Goal: Task Accomplishment & Management: Use online tool/utility

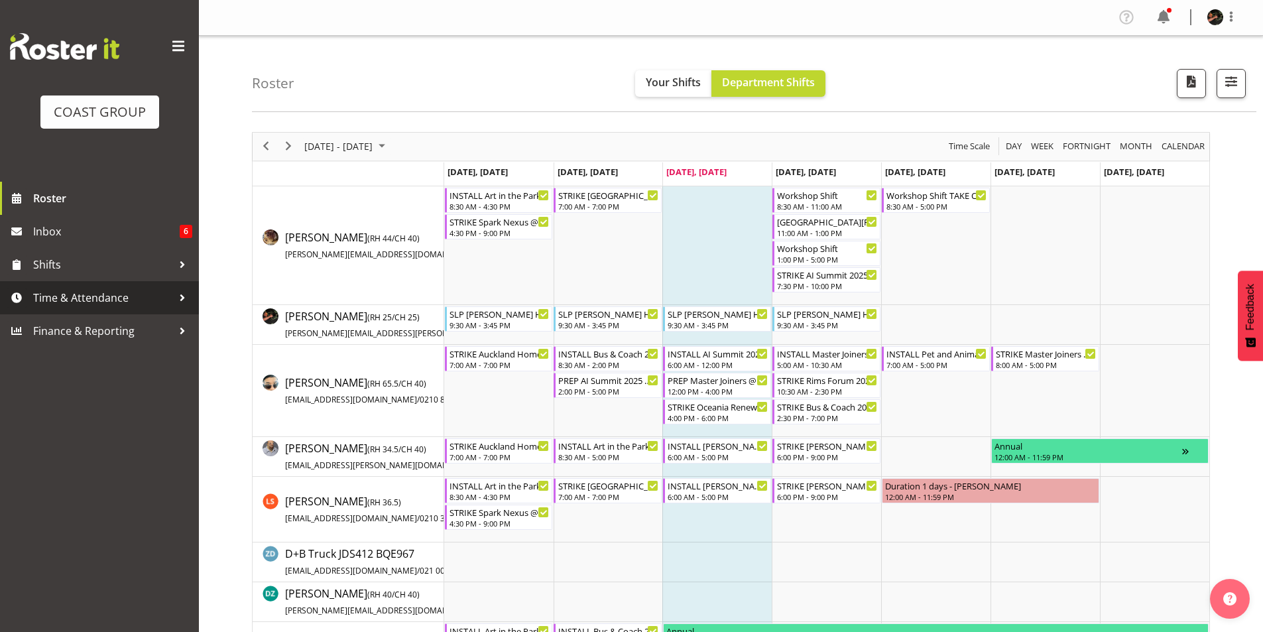
click at [87, 299] on span "Time & Attendance" at bounding box center [102, 298] width 139 height 20
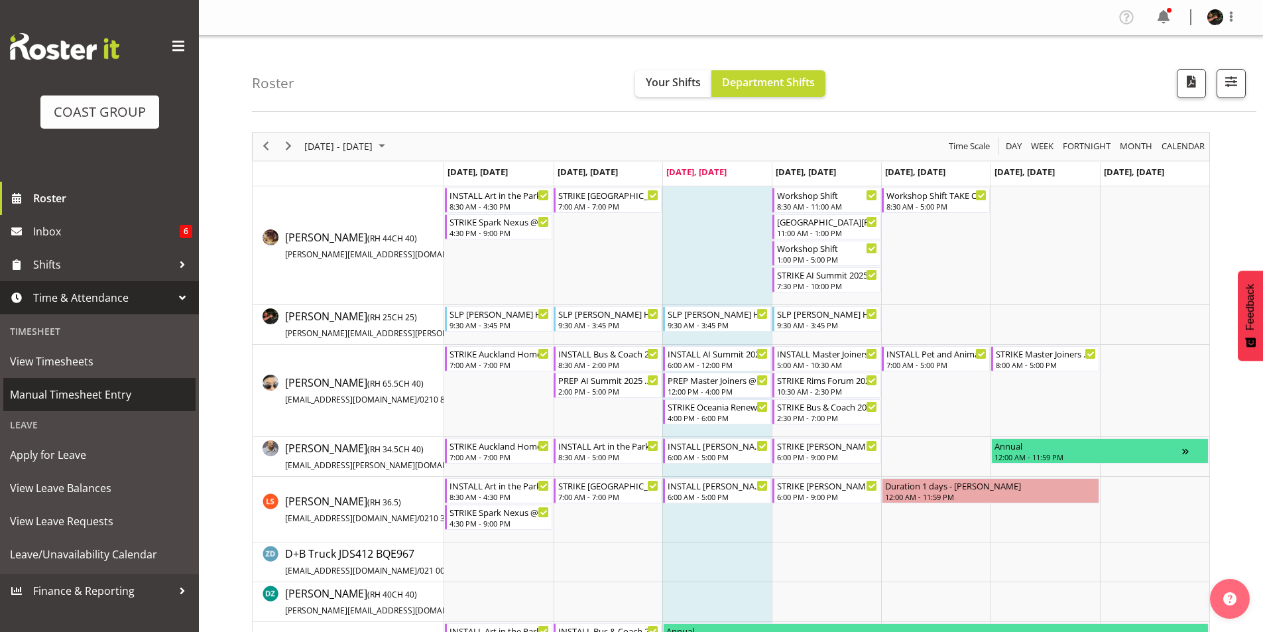
click at [54, 394] on span "Manual Timesheet Entry" at bounding box center [99, 395] width 179 height 20
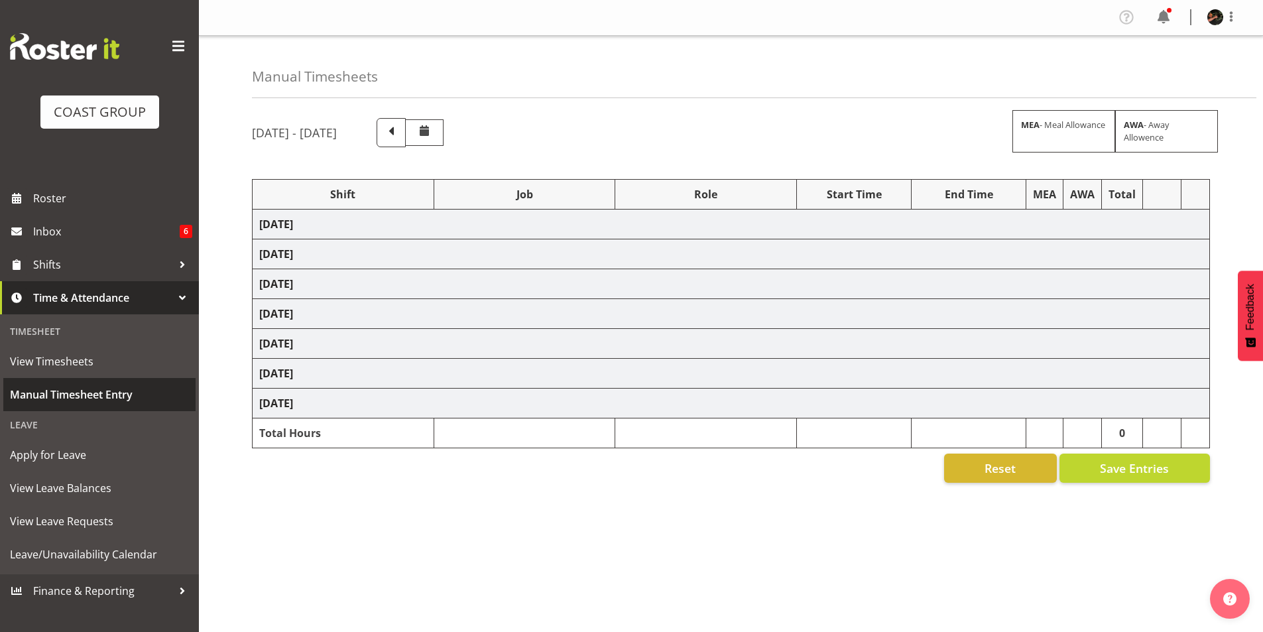
select select "70231"
select select "45"
select select "70231"
select select "45"
select select "70231"
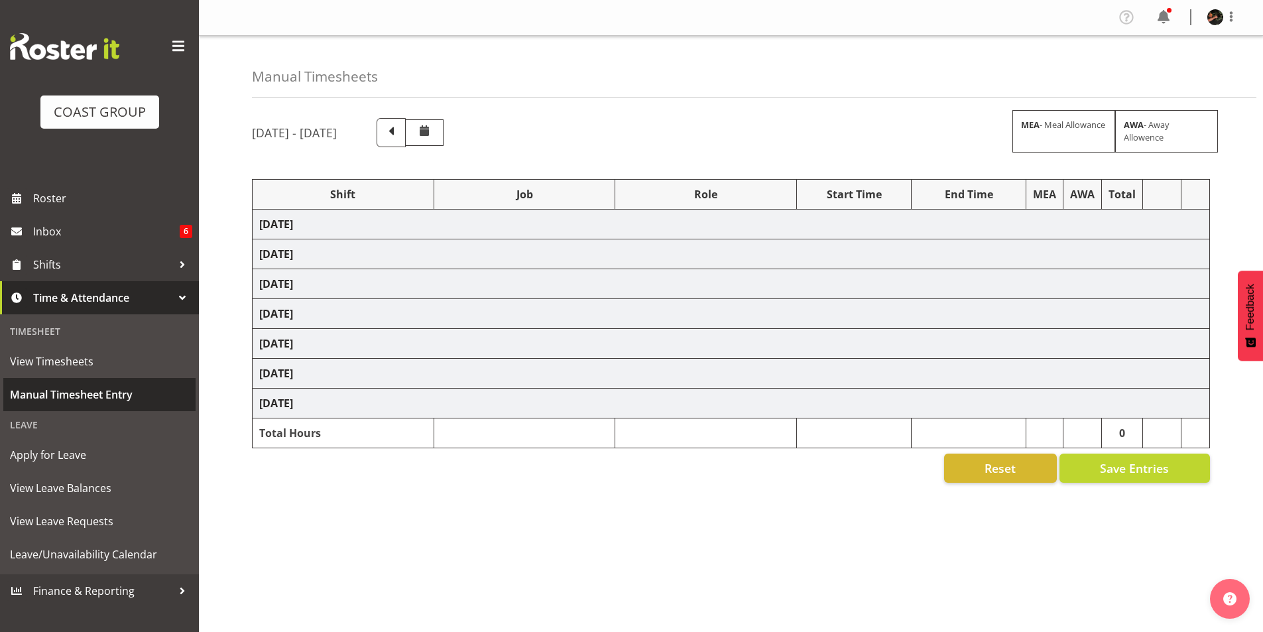
select select "45"
select select "70231"
select select "45"
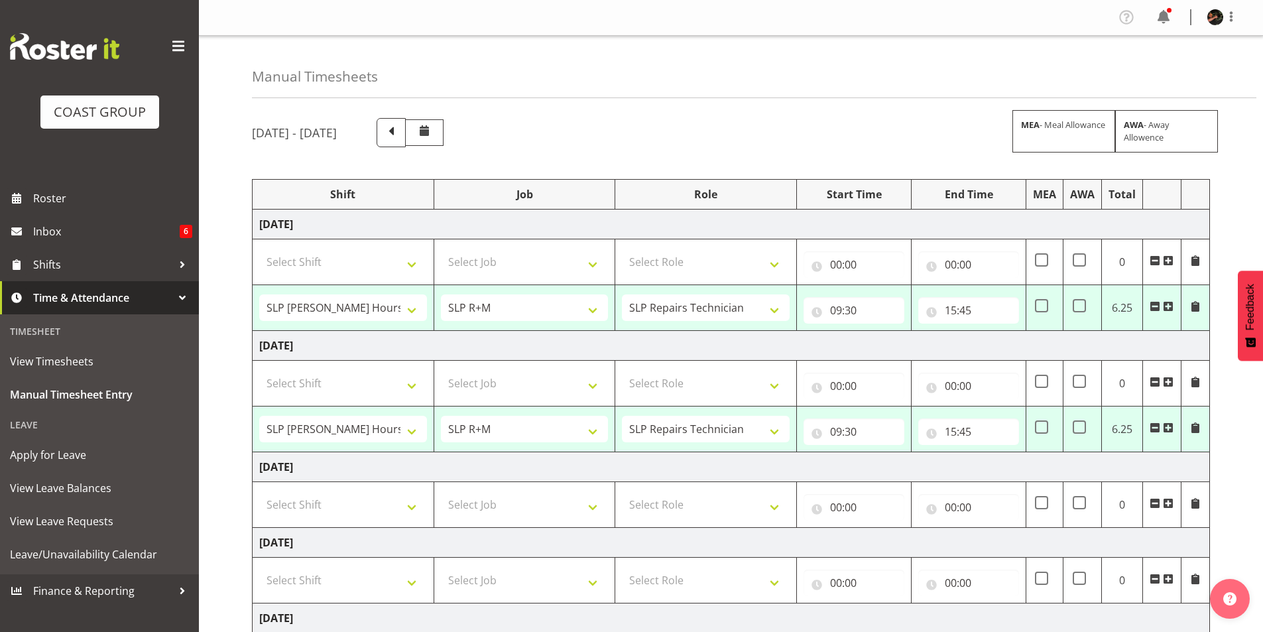
drag, startPoint x: 1261, startPoint y: 1, endPoint x: 906, endPoint y: 60, distance: 359.7
click at [908, 56] on div "Manual Timesheets" at bounding box center [754, 67] width 1004 height 62
click at [1232, 16] on span at bounding box center [1231, 17] width 16 height 16
click at [1155, 68] on link "Log Out" at bounding box center [1175, 70] width 127 height 24
